Goal: Task Accomplishment & Management: Use online tool/utility

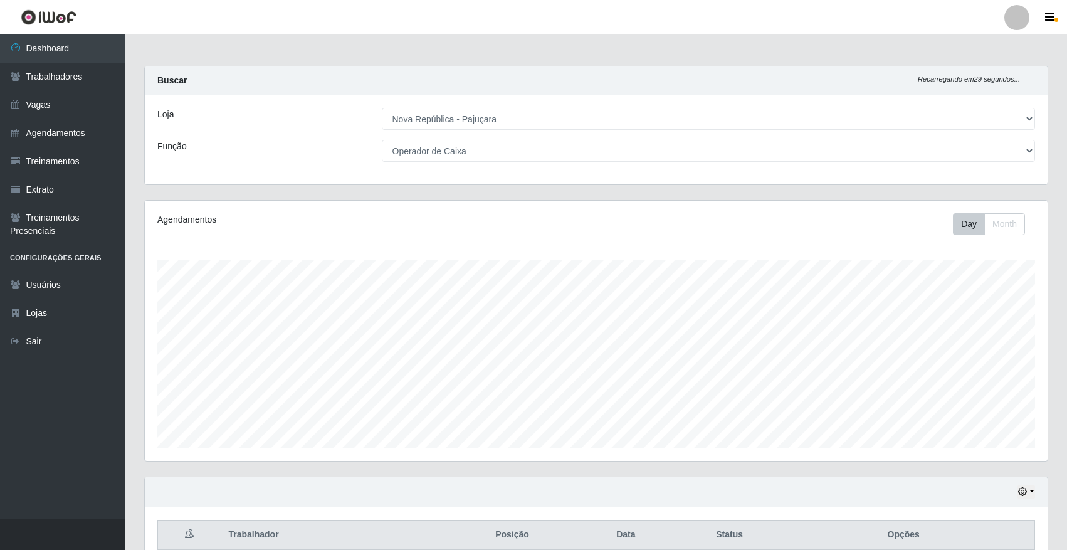
select select "65"
select select "22"
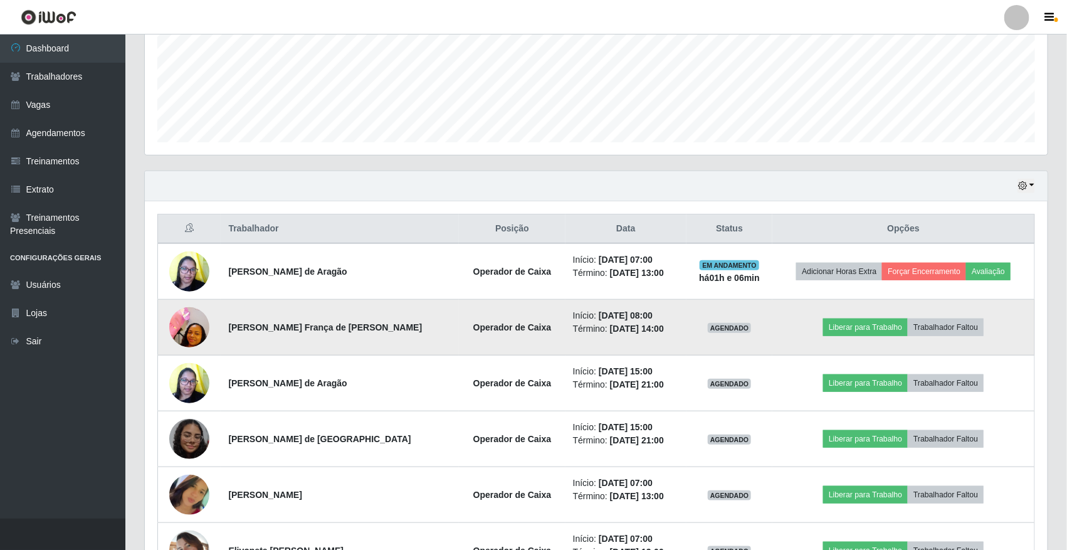
scroll to position [470, 0]
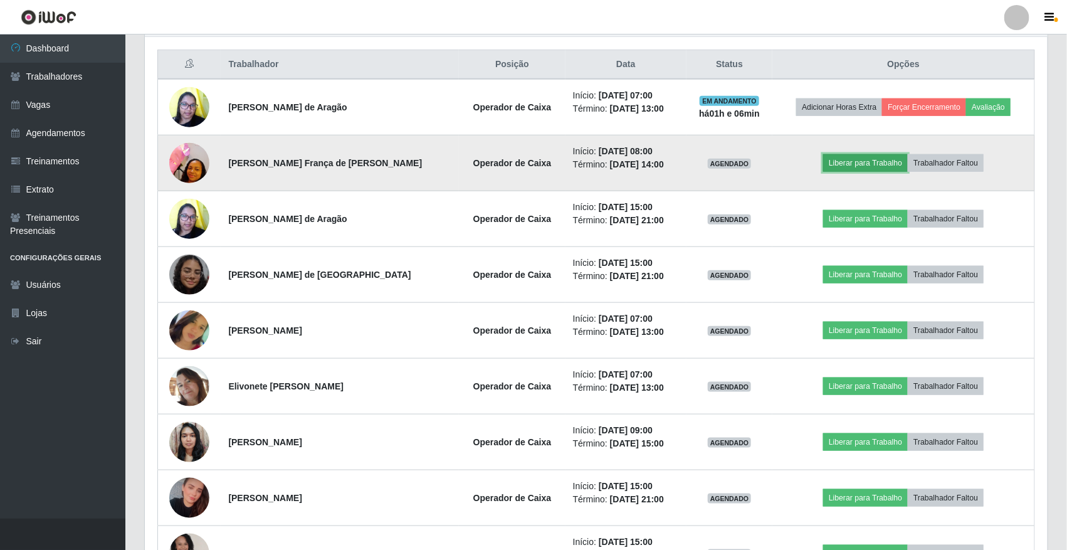
click at [853, 165] on button "Liberar para Trabalho" at bounding box center [865, 163] width 85 height 18
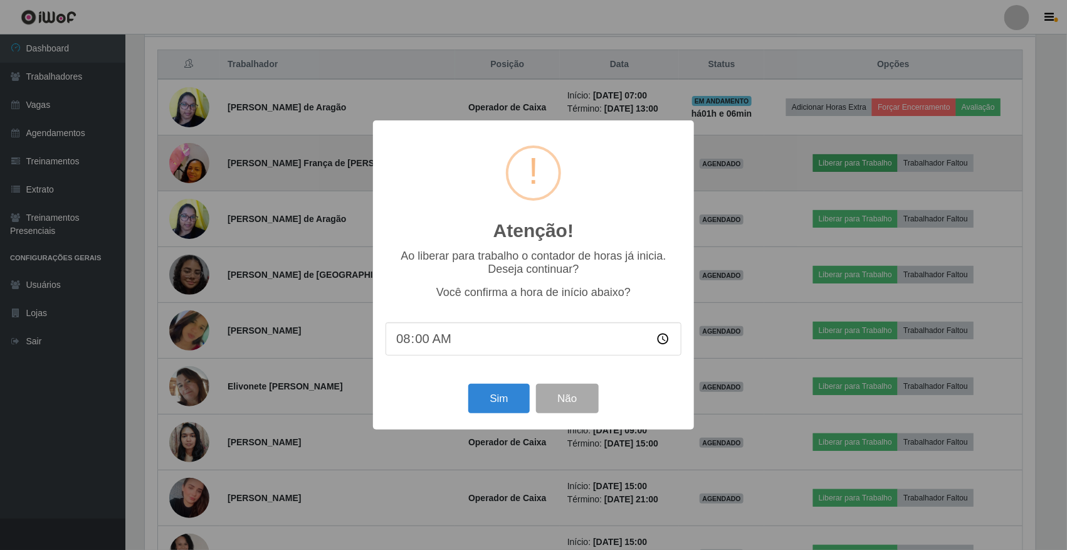
scroll to position [261, 894]
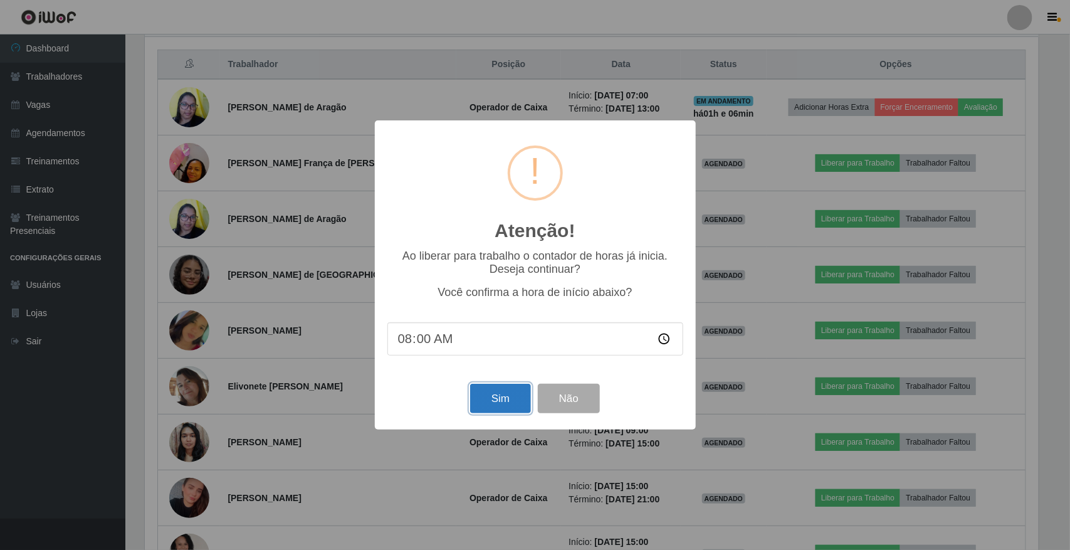
click at [512, 392] on button "Sim" at bounding box center [500, 398] width 61 height 29
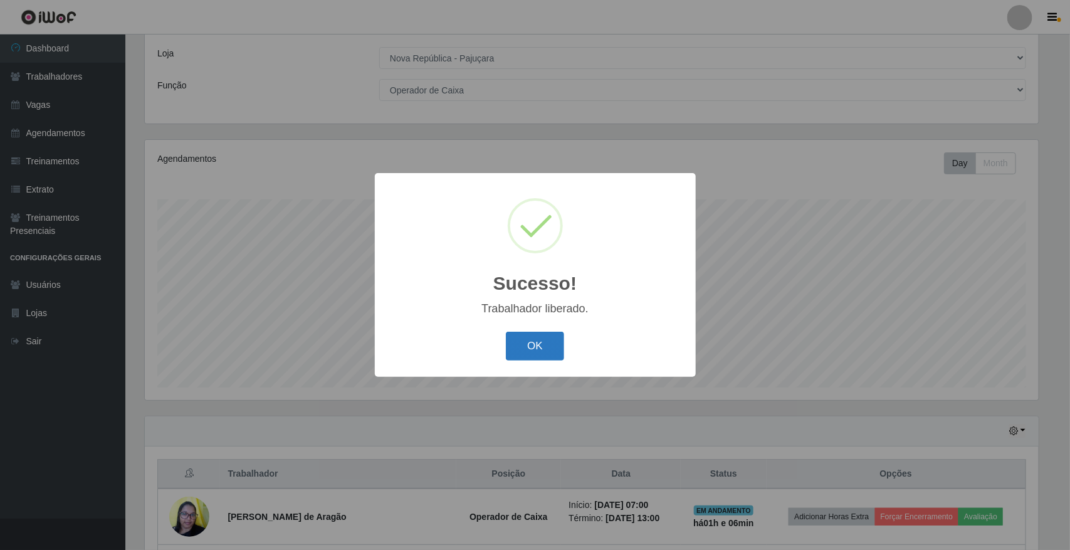
click at [533, 347] on button "OK" at bounding box center [535, 346] width 58 height 29
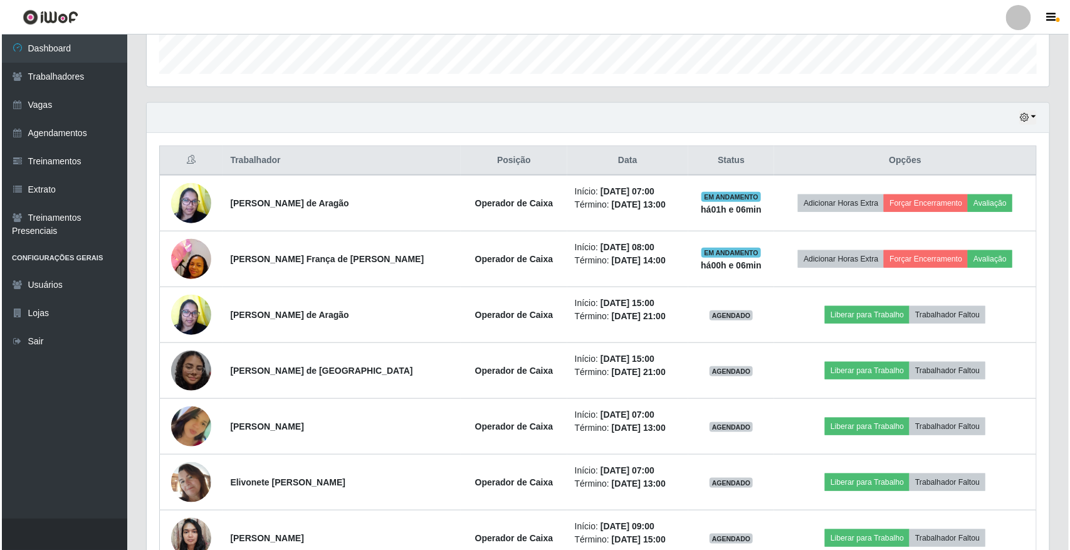
scroll to position [453, 0]
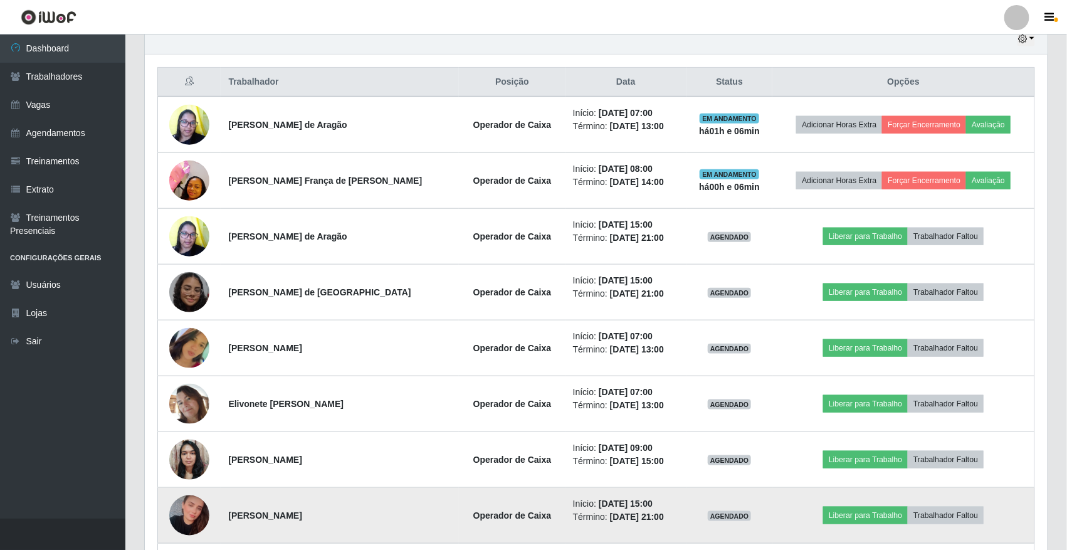
click at [193, 517] on img at bounding box center [189, 515] width 40 height 42
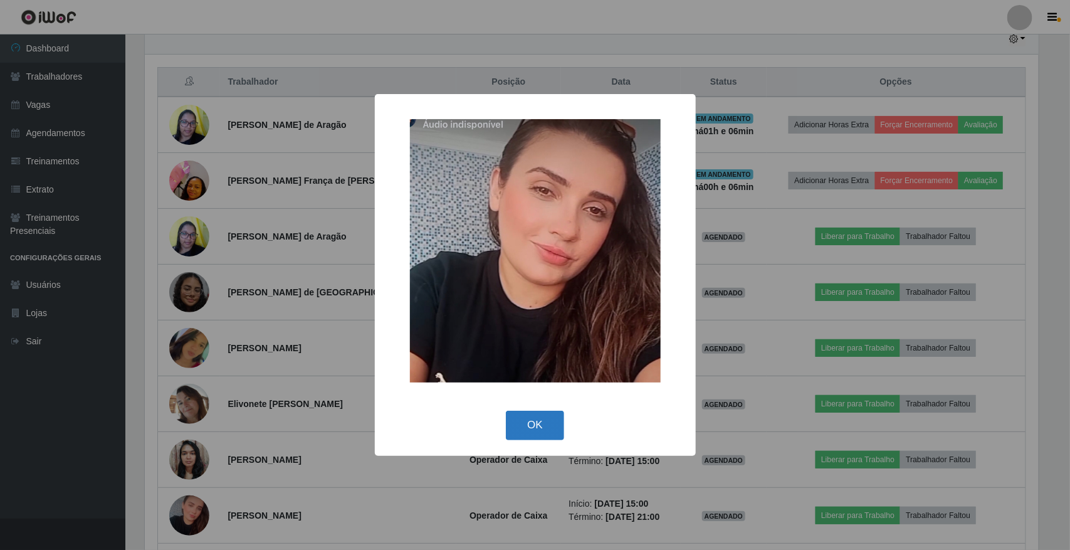
click at [531, 429] on button "OK" at bounding box center [535, 425] width 58 height 29
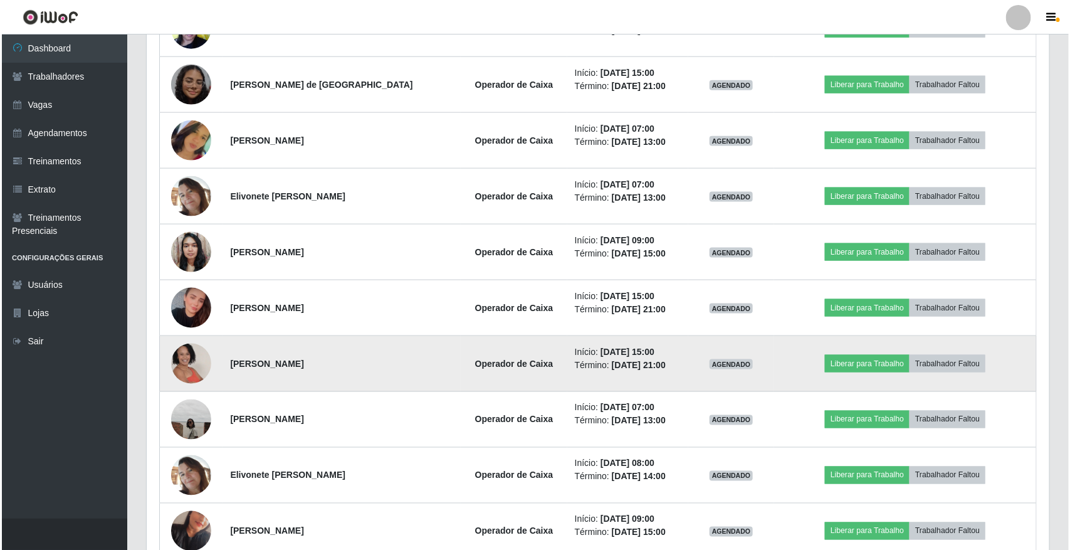
scroll to position [688, 0]
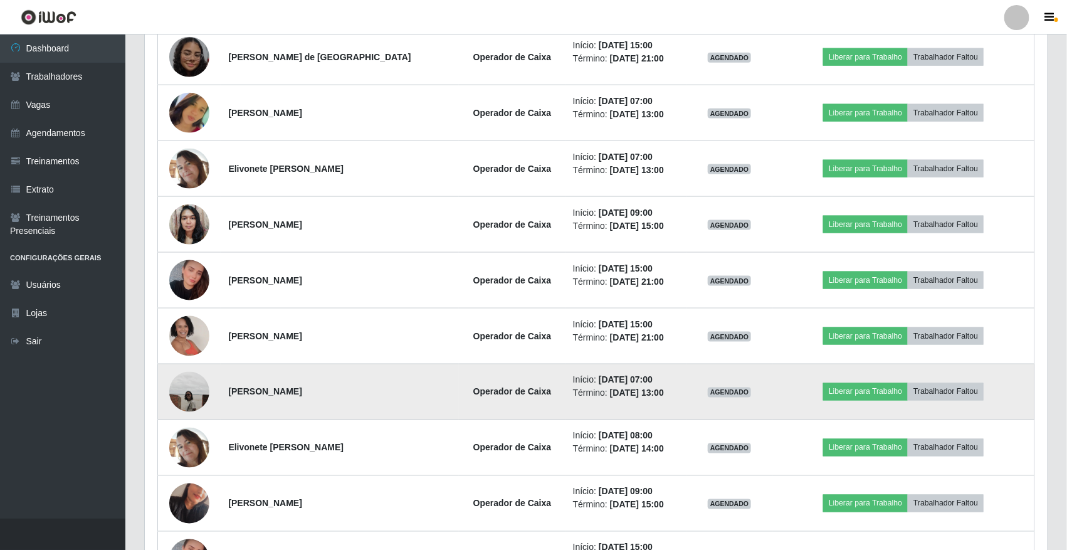
click at [194, 399] on img at bounding box center [189, 392] width 40 height 40
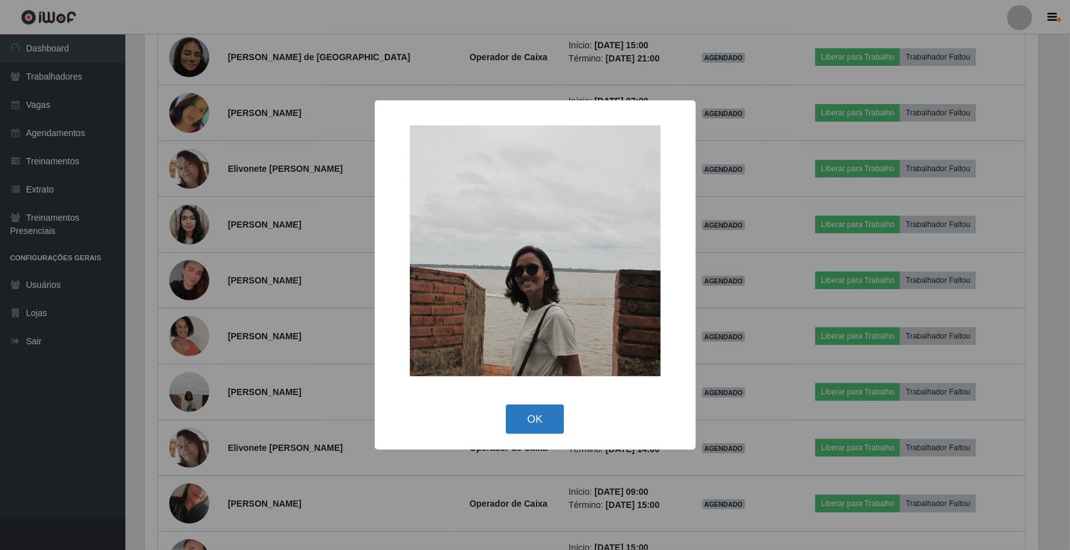
click at [530, 413] on button "OK" at bounding box center [535, 418] width 58 height 29
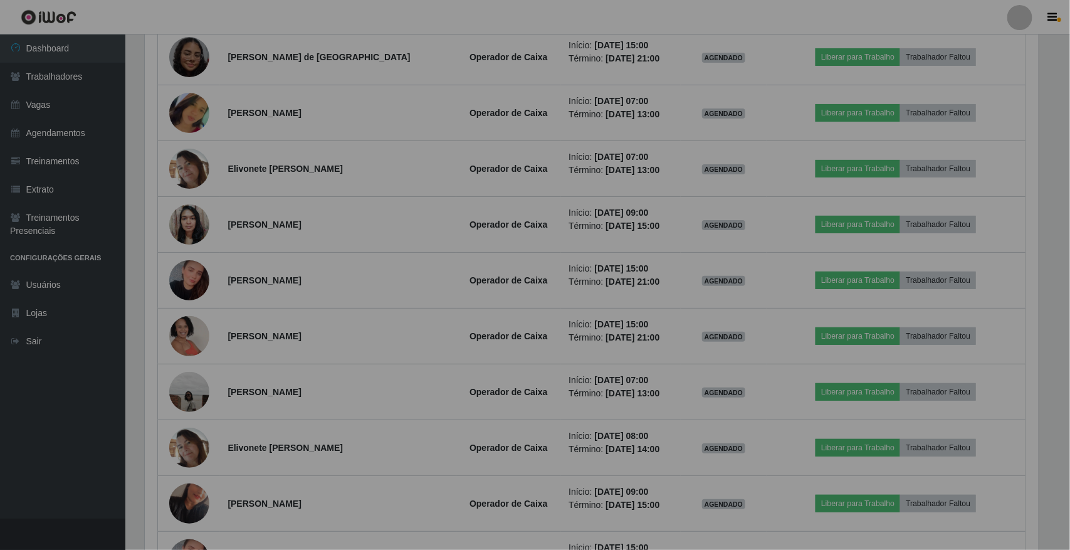
scroll to position [261, 903]
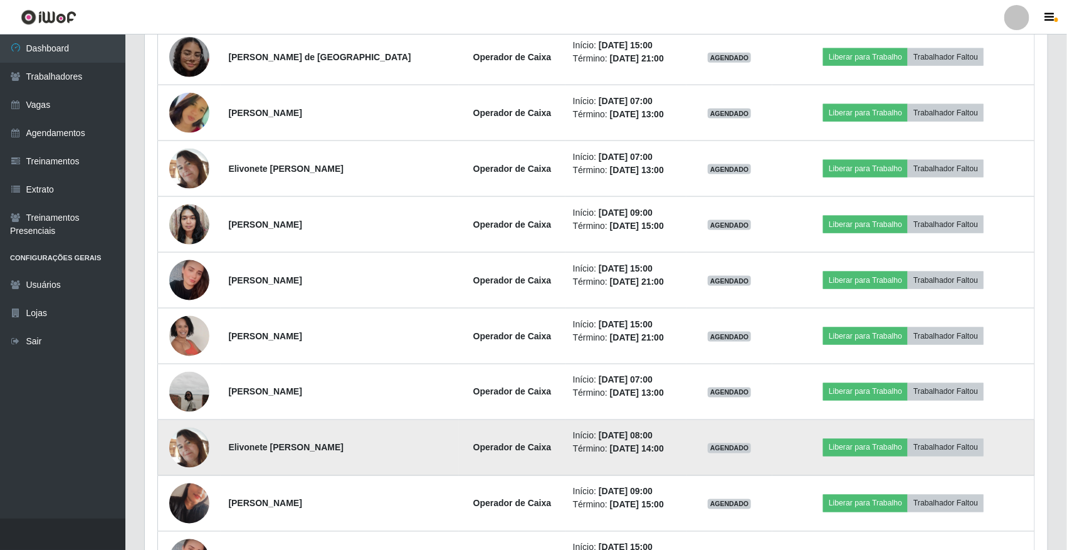
click at [190, 440] on img at bounding box center [189, 448] width 40 height 40
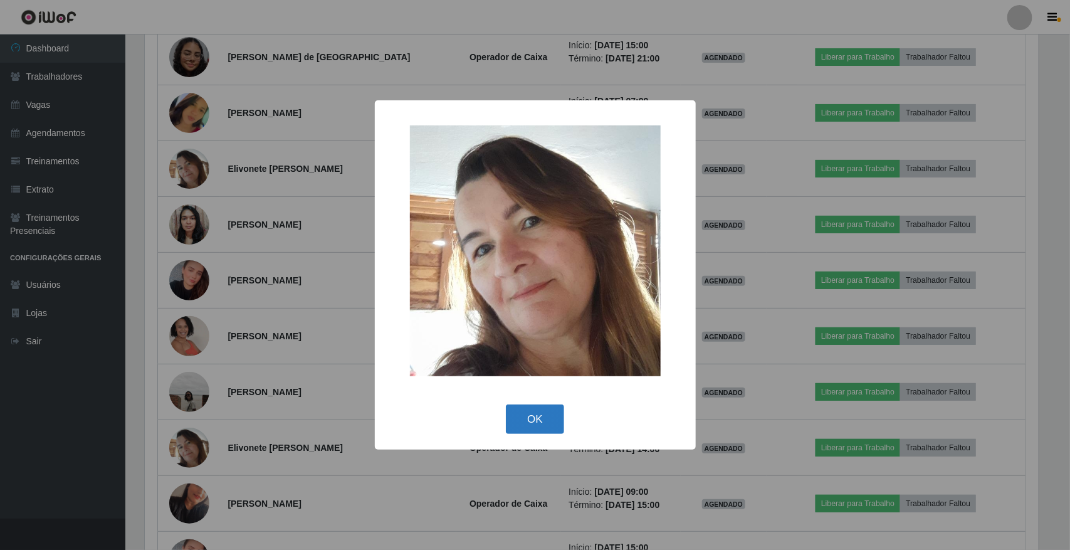
click at [515, 428] on button "OK" at bounding box center [535, 418] width 58 height 29
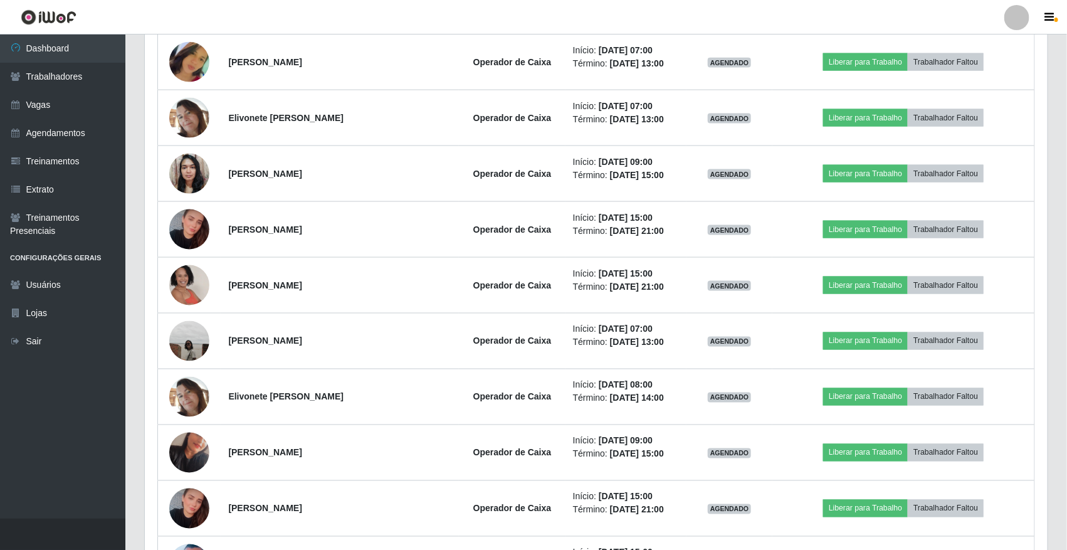
scroll to position [766, 0]
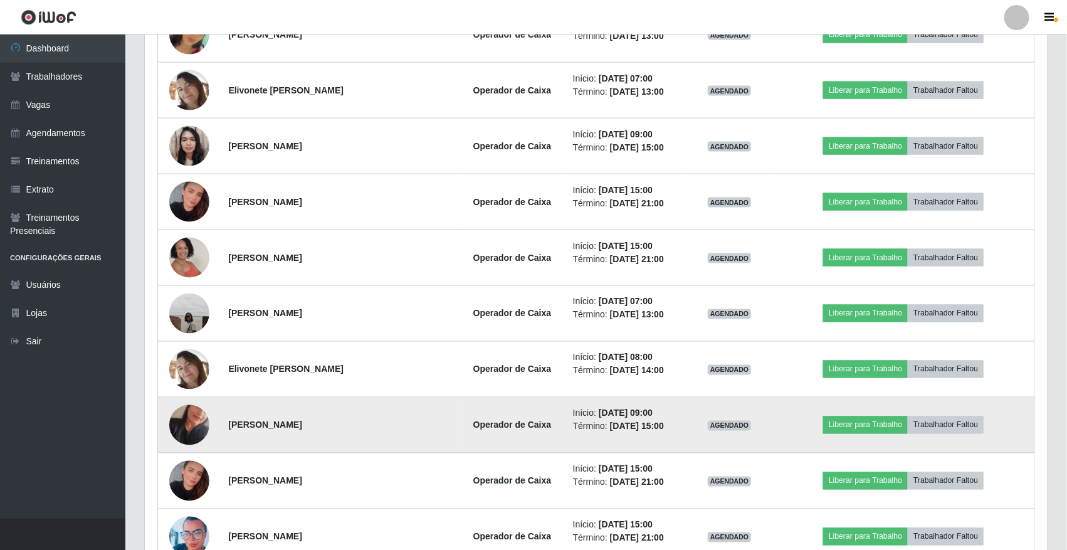
click at [190, 425] on img at bounding box center [189, 424] width 40 height 71
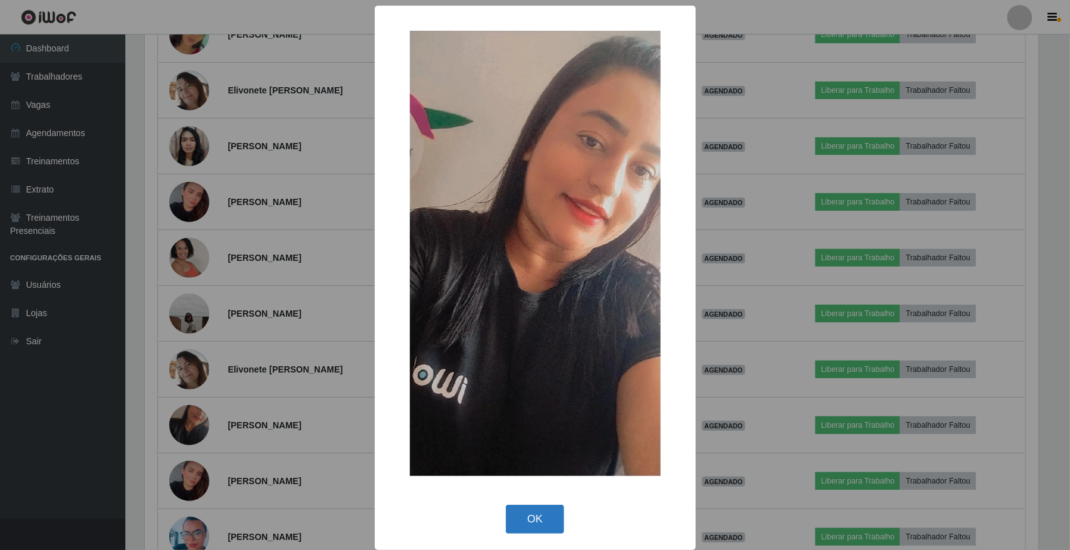
click at [518, 521] on button "OK" at bounding box center [535, 519] width 58 height 29
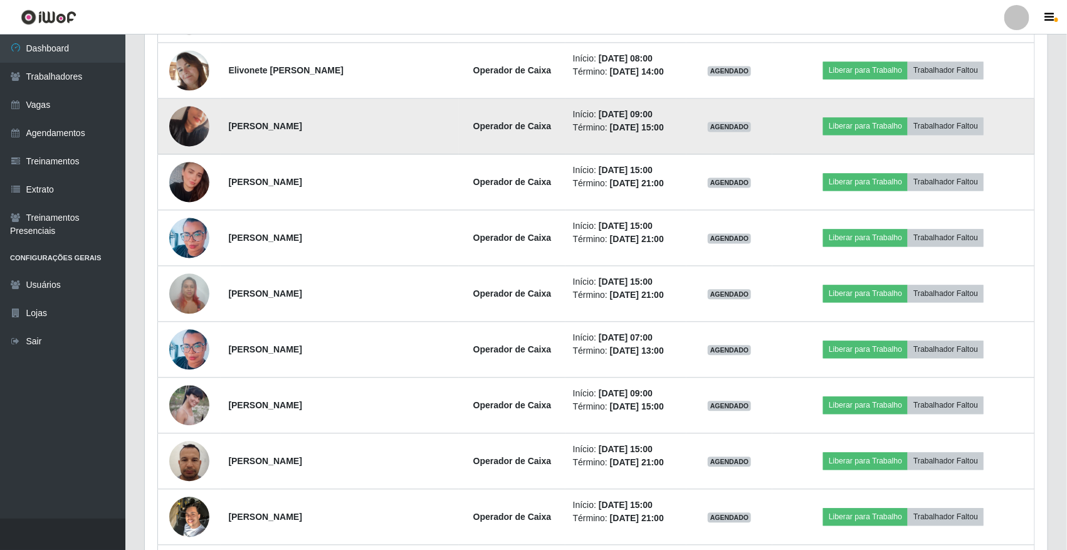
scroll to position [0, 0]
